Goal: Information Seeking & Learning: Understand process/instructions

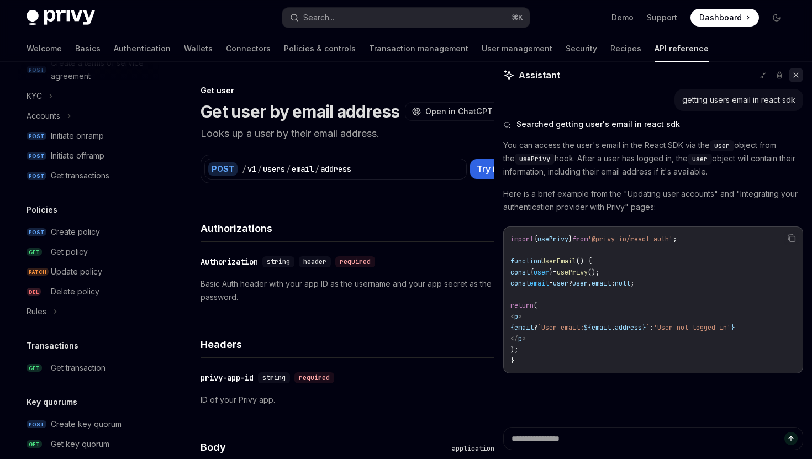
click at [789, 77] on button at bounding box center [795, 75] width 14 height 14
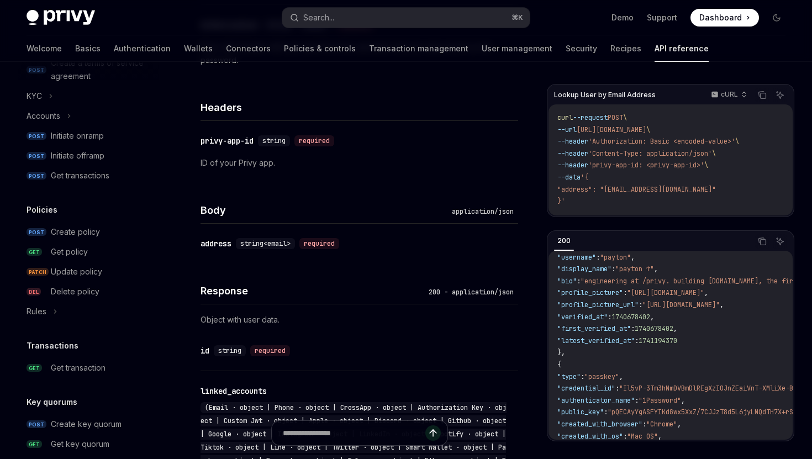
scroll to position [220, 0]
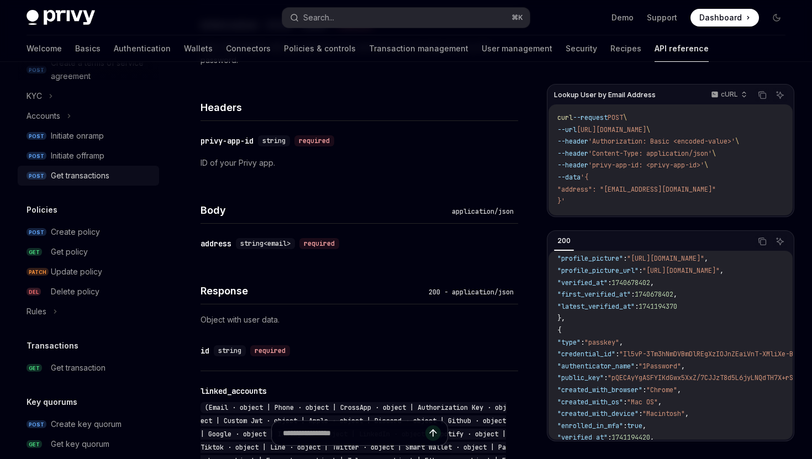
click at [79, 185] on link "POST Get transactions" at bounding box center [88, 176] width 141 height 20
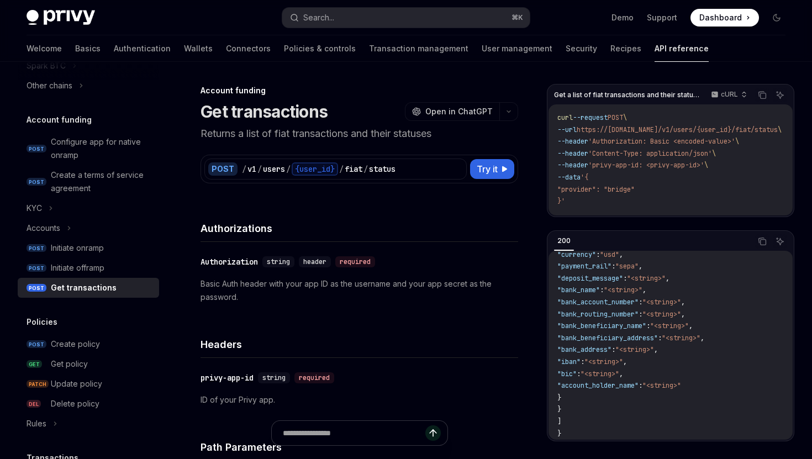
scroll to position [342, 0]
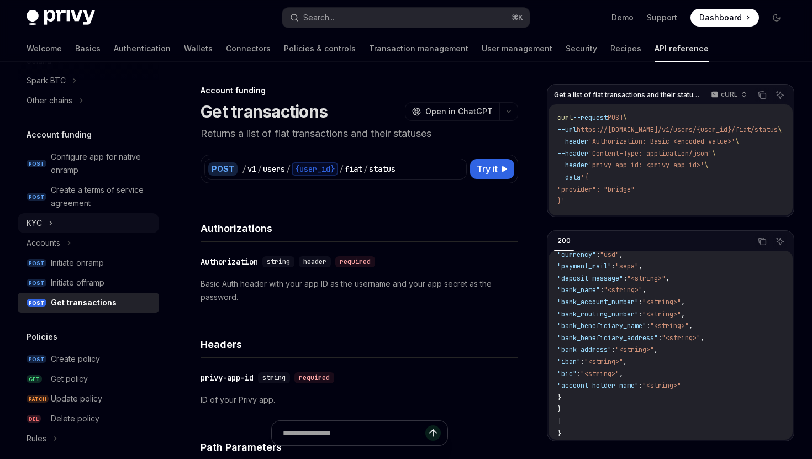
click at [45, 227] on div "KYC" at bounding box center [88, 223] width 141 height 20
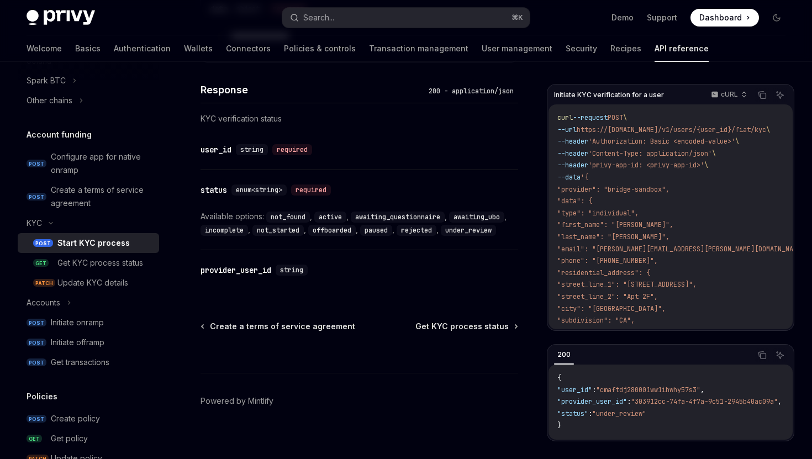
scroll to position [703, 0]
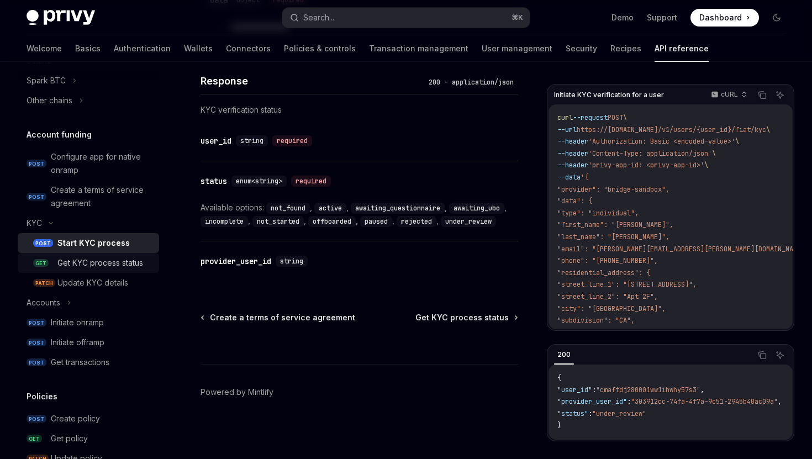
click at [137, 266] on div "Get KYC process status" at bounding box center [100, 262] width 86 height 13
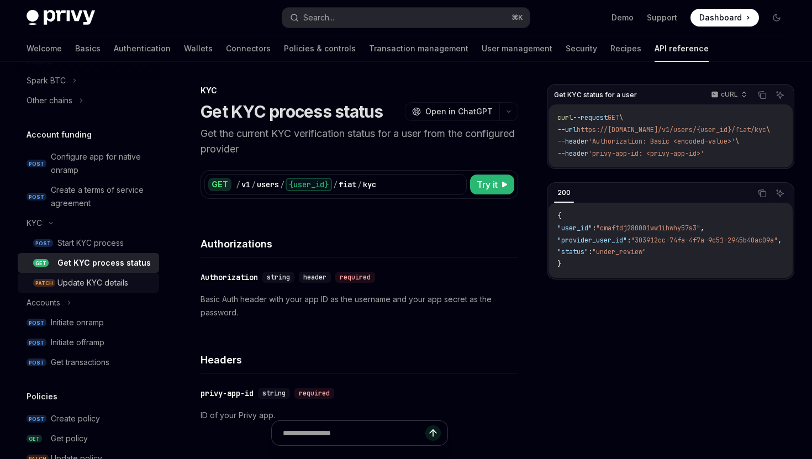
click at [129, 278] on div "Update KYC details" at bounding box center [104, 282] width 95 height 13
type textarea "*"
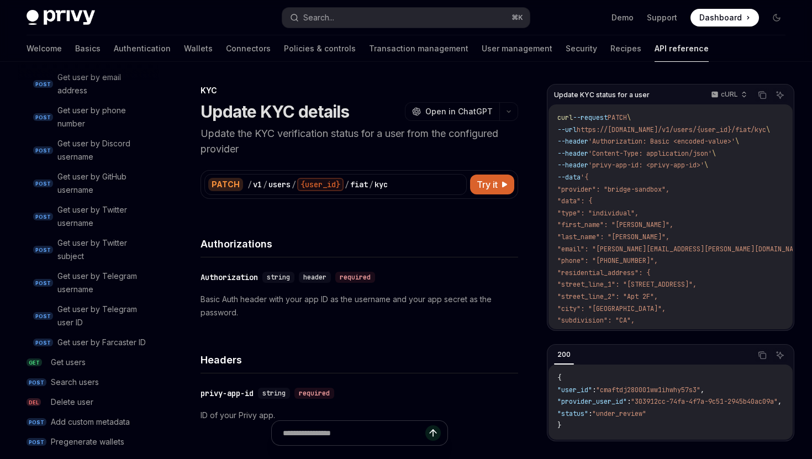
scroll to position [1165, 0]
